Goal: Check status

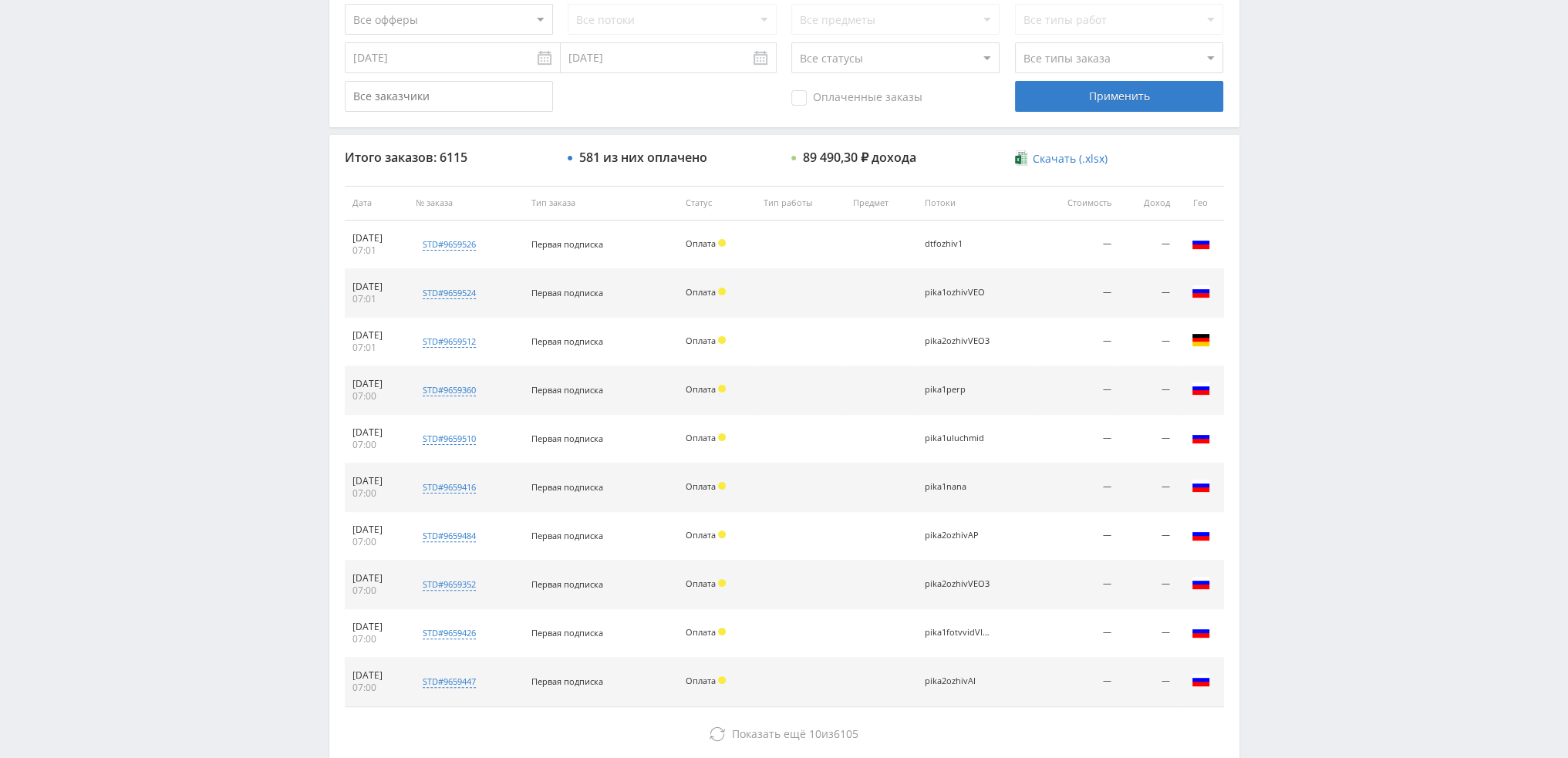
scroll to position [71, 0]
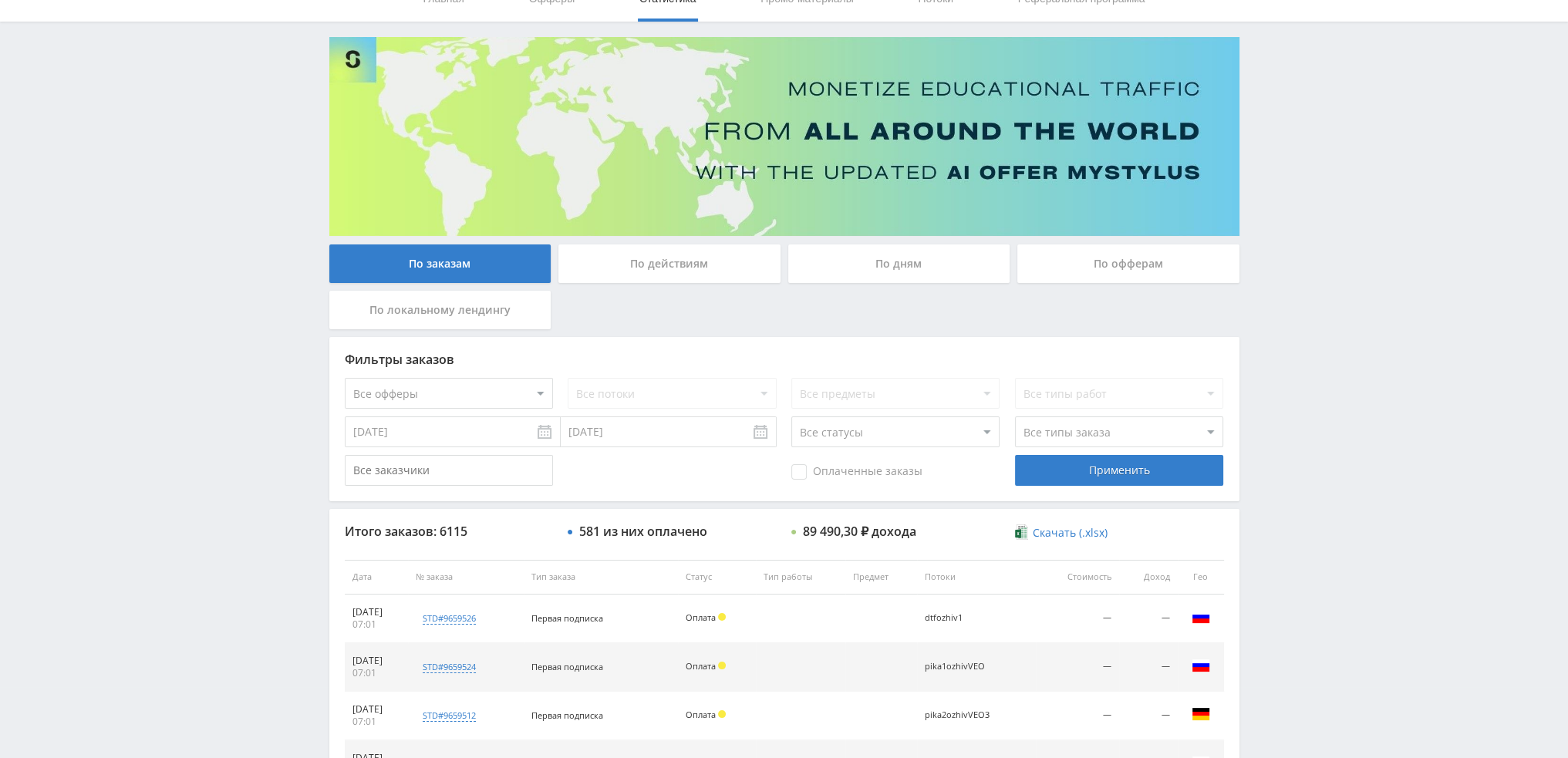
click at [959, 252] on div "По дням" at bounding box center [900, 264] width 222 height 39
click at [0, 0] on input "По дням" at bounding box center [0, 0] width 0 height 0
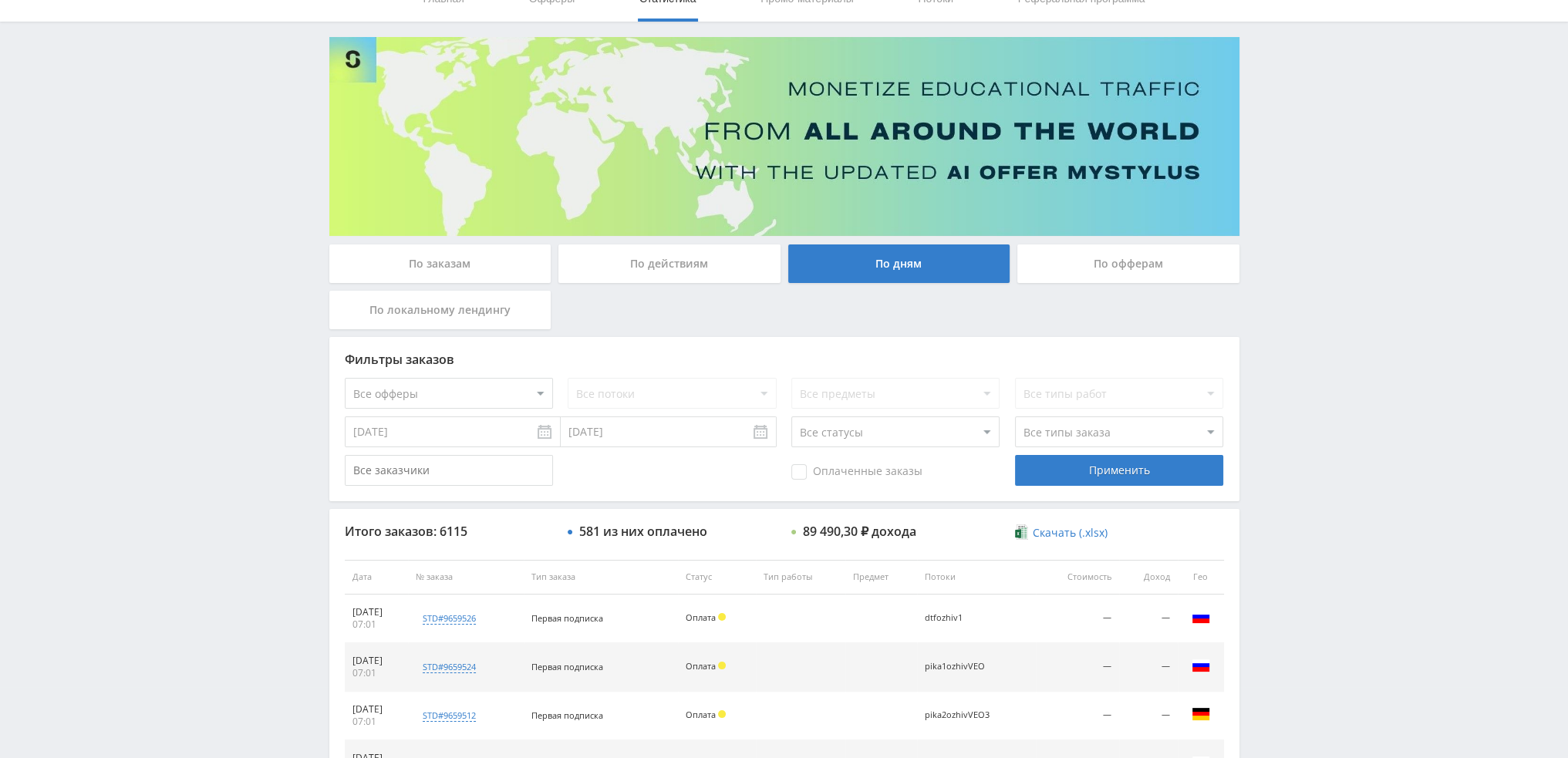
scroll to position [0, 0]
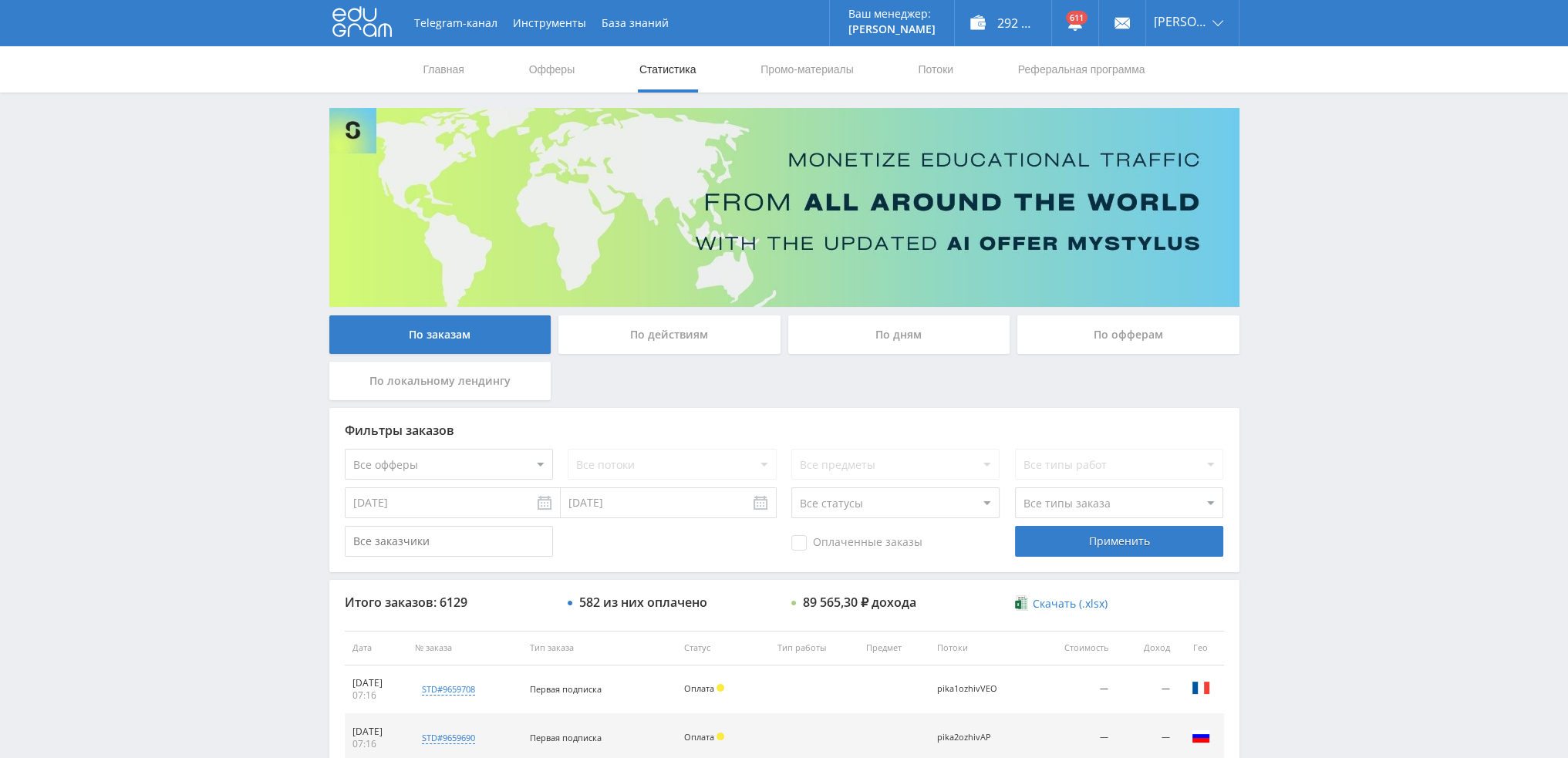
click at [903, 333] on div "По дням" at bounding box center [900, 334] width 222 height 39
click at [0, 0] on input "По дням" at bounding box center [0, 0] width 0 height 0
